Goal: Find specific page/section: Find specific page/section

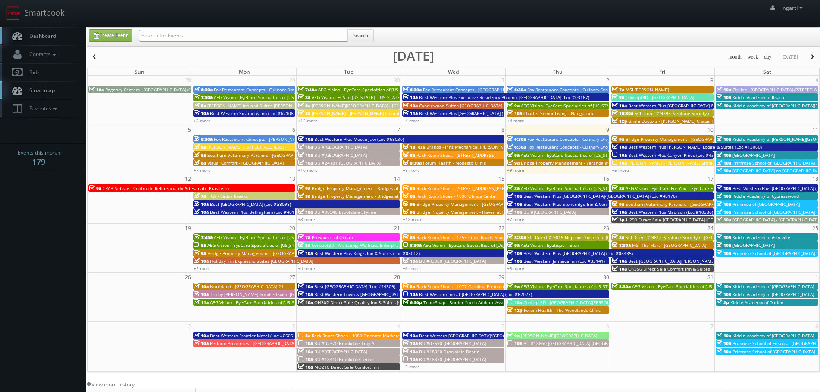
click at [167, 35] on input "text" at bounding box center [243, 36] width 209 height 12
click at [703, 141] on span "Bridge Property Management - Waverley Place" at bounding box center [680, 139] width 108 height 6
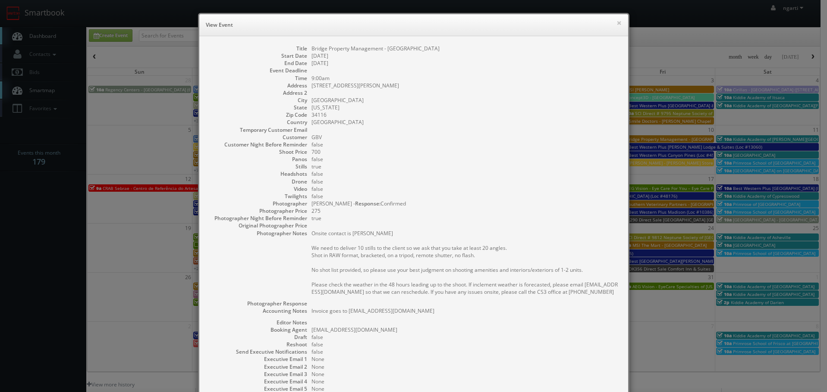
click at [185, 48] on div "× View Event Title Bridge Property Management - Waverley Place Start Date 10/10…" at bounding box center [413, 196] width 827 height 392
drag, startPoint x: 176, startPoint y: 35, endPoint x: 270, endPoint y: 32, distance: 93.2
click at [180, 35] on div "× View Event Title Bridge Property Management - Waverley Place Start Date 10/10…" at bounding box center [413, 196] width 827 height 392
click at [616, 23] on button "×" at bounding box center [618, 23] width 5 height 6
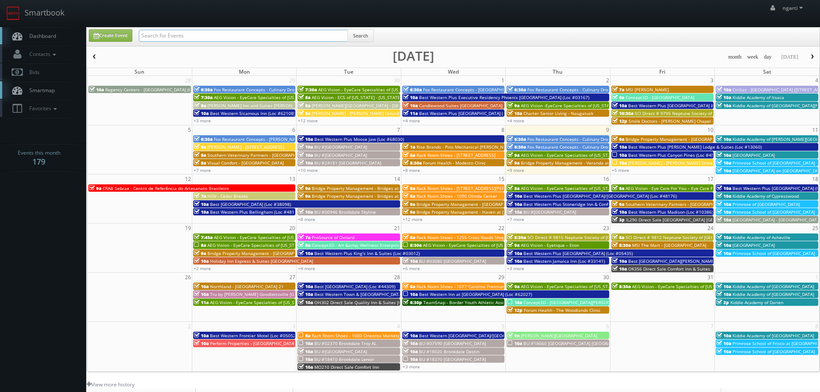
click at [218, 33] on input "text" at bounding box center [243, 36] width 209 height 12
paste input "Hampton Inn and Suites Plymouth"
type input "Hampton Inn and Suites Plymouth"
click at [377, 39] on div "Hampton Inn and Suites Plymouth Search" at bounding box center [256, 37] width 248 height 17
click at [374, 39] on button "Search" at bounding box center [361, 35] width 26 height 13
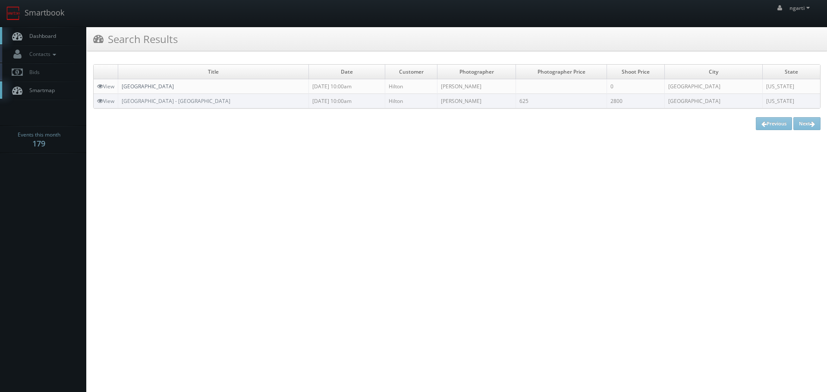
click at [174, 85] on link "[GEOGRAPHIC_DATA]" at bounding box center [148, 86] width 52 height 7
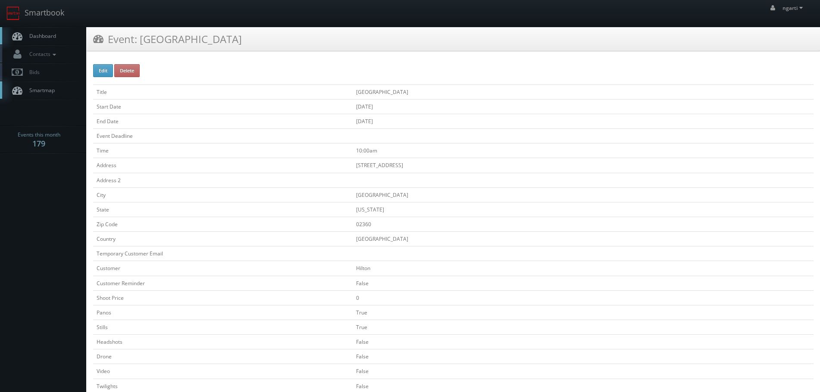
drag, startPoint x: 342, startPoint y: 90, endPoint x: 405, endPoint y: 95, distance: 63.2
click at [405, 95] on tr "Title Hampton Inn and Suites Plymouth" at bounding box center [453, 92] width 721 height 15
copy tr "Hampton Inn and Suites"
click at [483, 194] on td "Plymouth" at bounding box center [583, 195] width 461 height 15
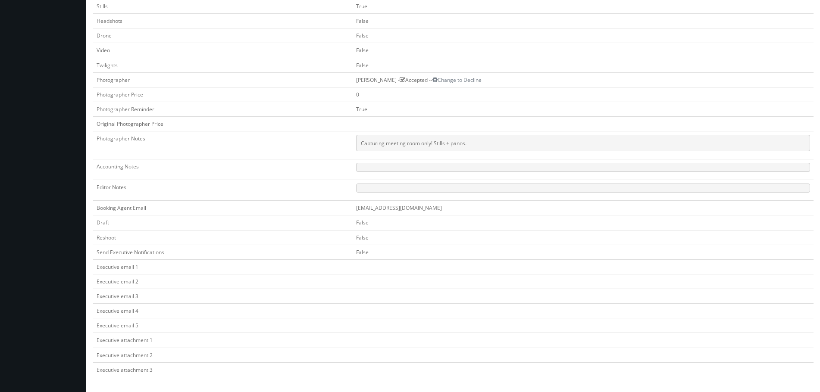
scroll to position [278, 0]
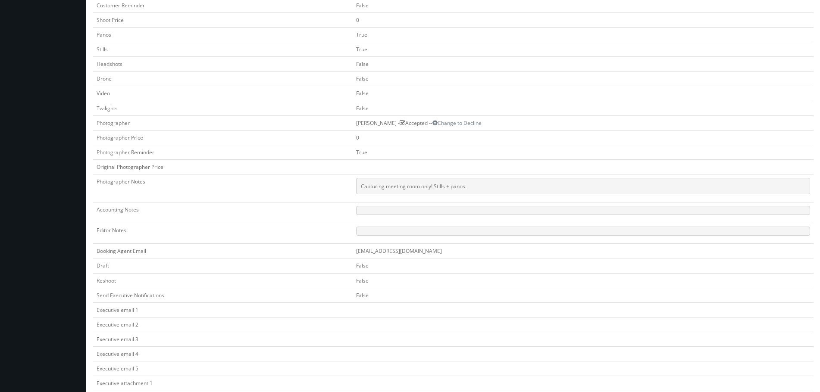
click at [89, 140] on div "Edit Delete Title Hampton Inn and Suites Plymouth Start Date 09/22/2025 End Dat…" at bounding box center [454, 108] width 734 height 656
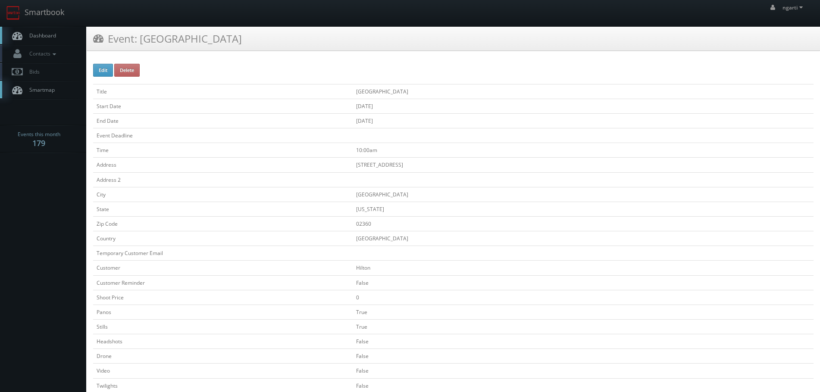
scroll to position [0, 0]
click at [33, 15] on link "Smartbook" at bounding box center [35, 13] width 71 height 27
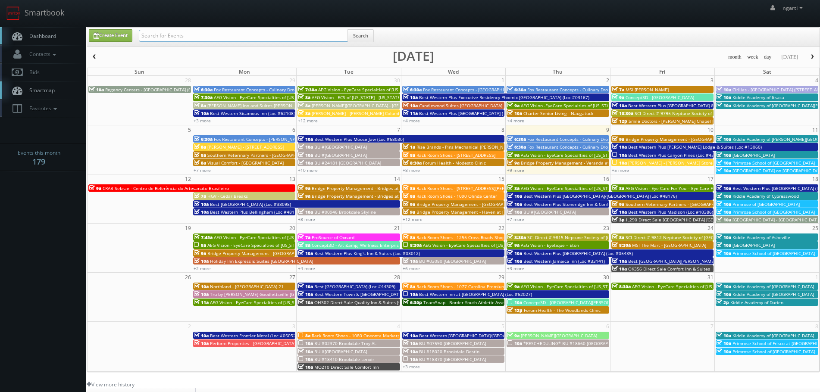
click at [165, 33] on input "text" at bounding box center [243, 36] width 209 height 12
type input "the landings knoxville"
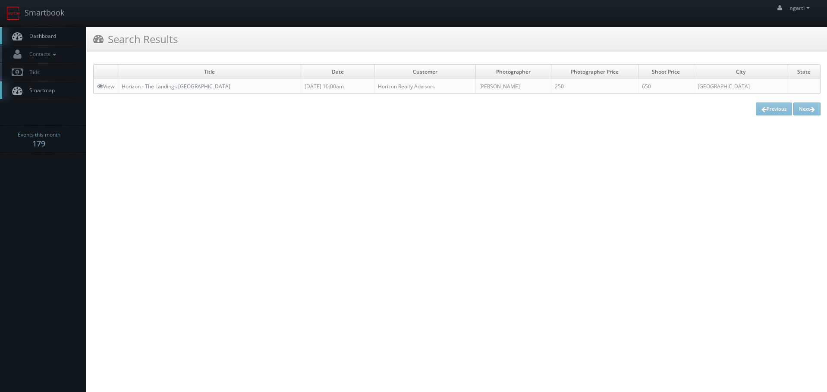
click at [183, 91] on td "Horizon - The Landings Knoxville" at bounding box center [209, 86] width 183 height 15
click at [181, 85] on link "Horizon - The Landings Knoxville" at bounding box center [176, 86] width 109 height 7
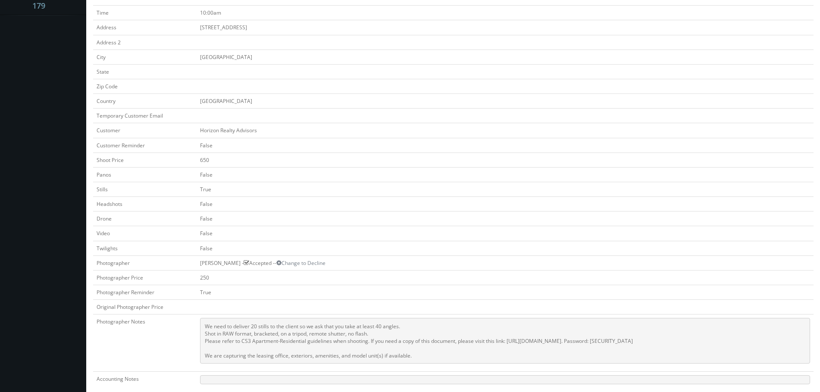
scroll to position [216, 0]
